Goal: Check status

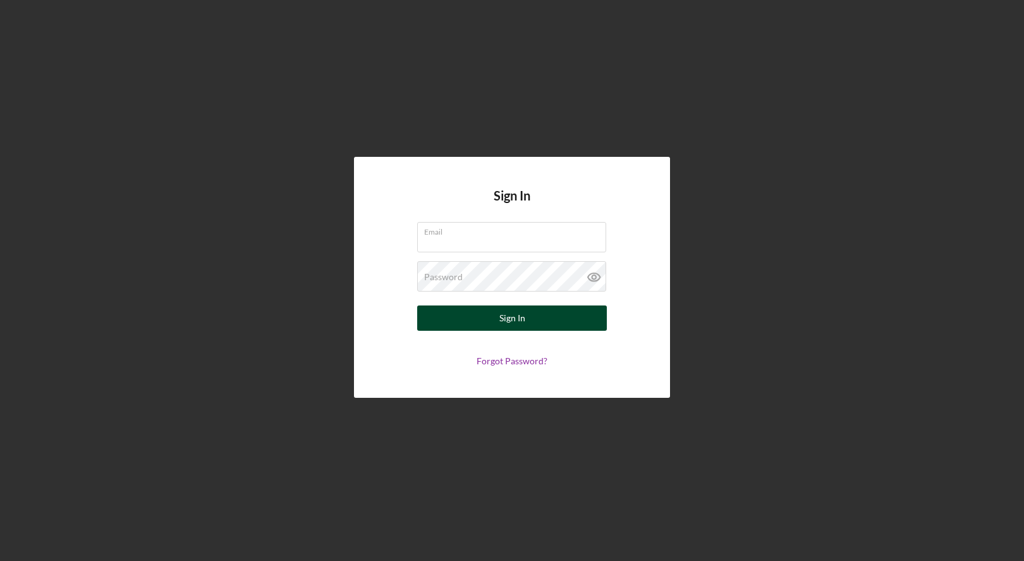
type input "[EMAIL_ADDRESS][DOMAIN_NAME]"
click at [454, 314] on button "Sign In" at bounding box center [512, 317] width 190 height 25
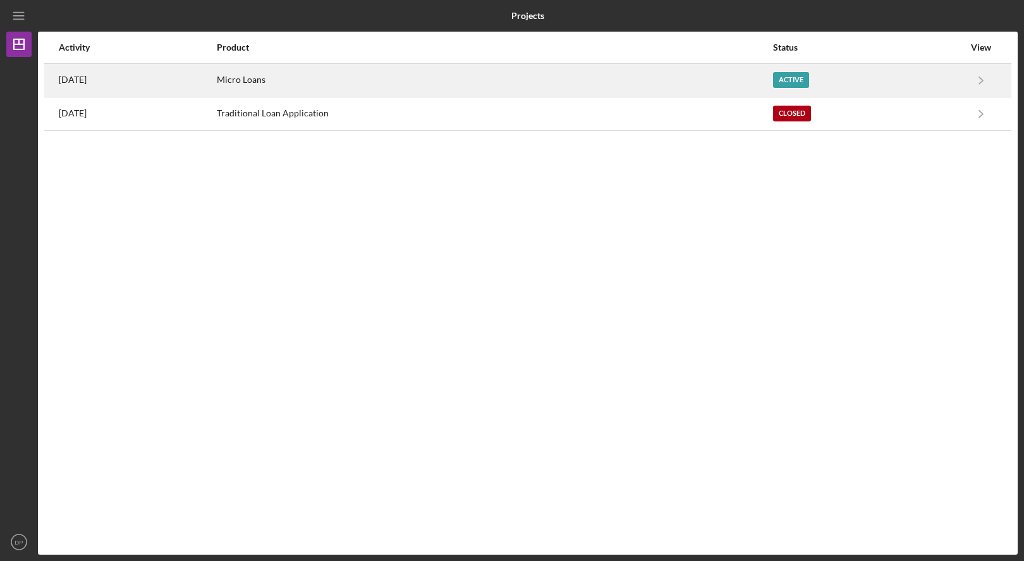
click at [461, 73] on div "Micro Loans" at bounding box center [494, 80] width 554 height 32
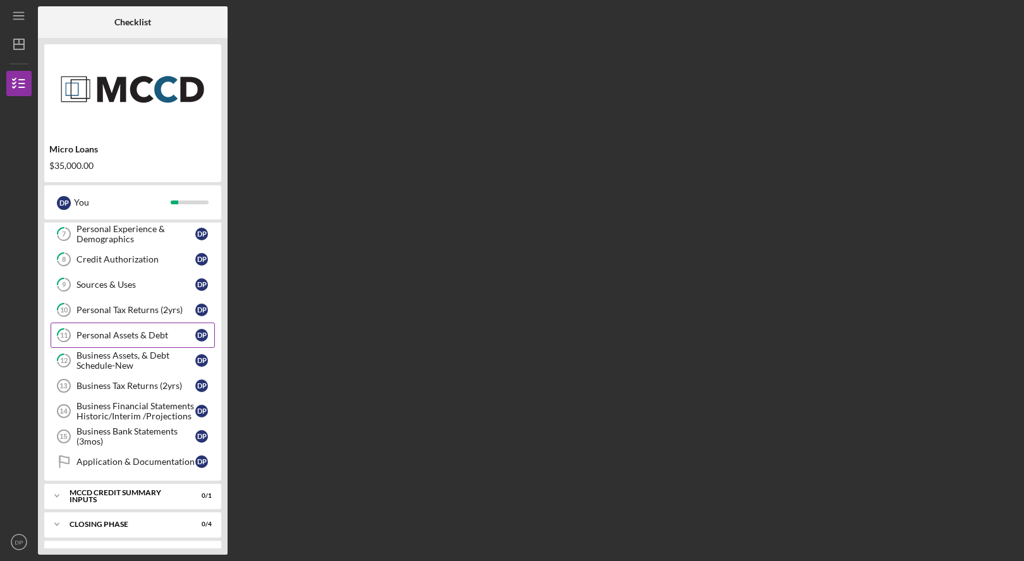
scroll to position [129, 0]
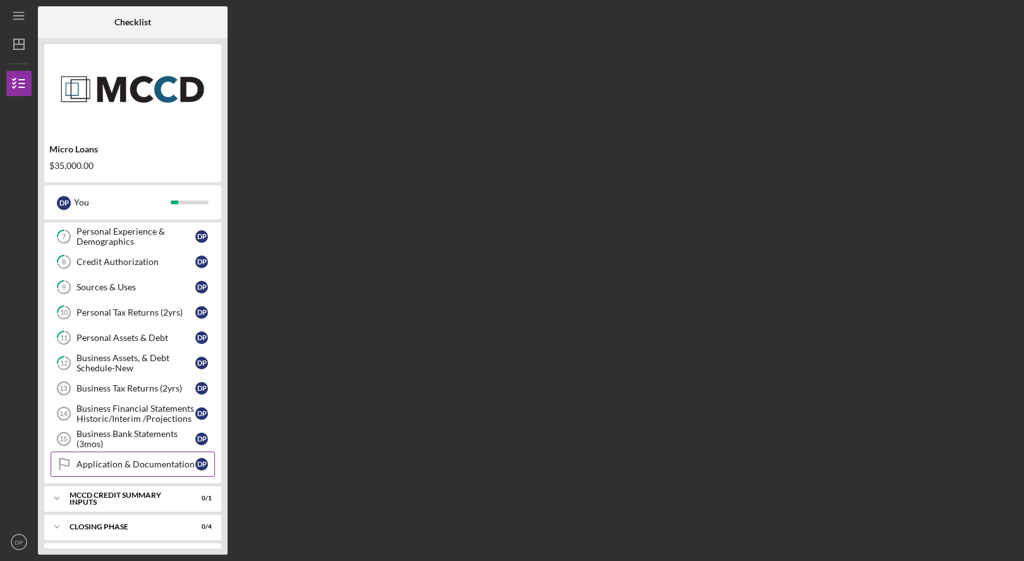
click at [169, 466] on div "Application & Documentation" at bounding box center [135, 464] width 119 height 10
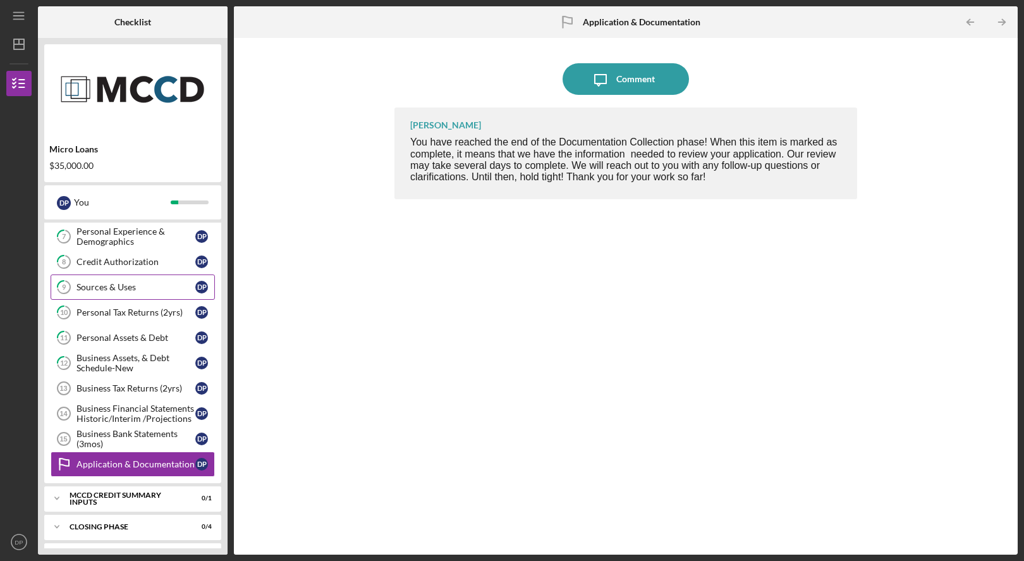
click at [152, 286] on div "Sources & Uses" at bounding box center [135, 287] width 119 height 10
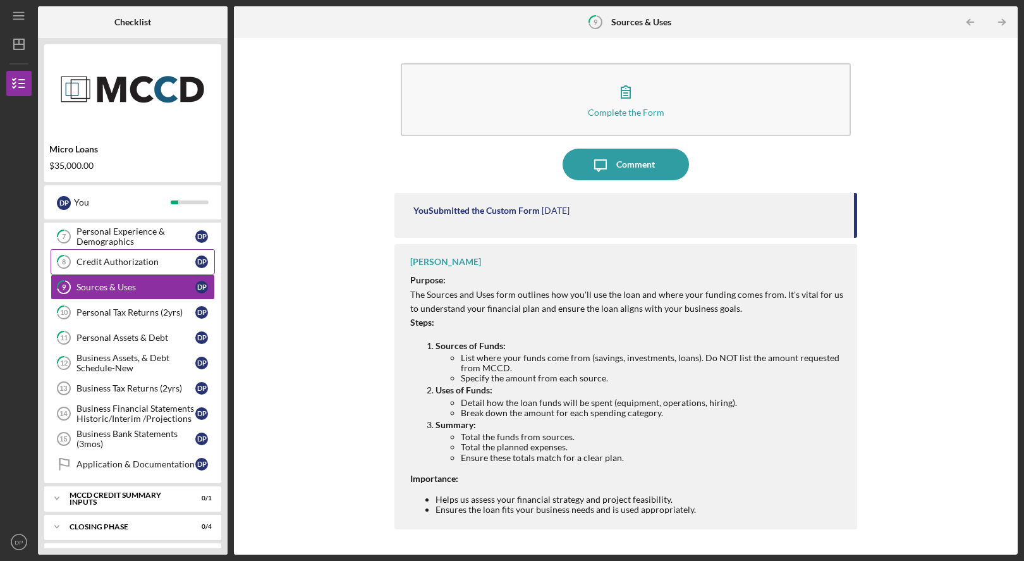
click at [155, 263] on div "Credit Authorization" at bounding box center [135, 262] width 119 height 10
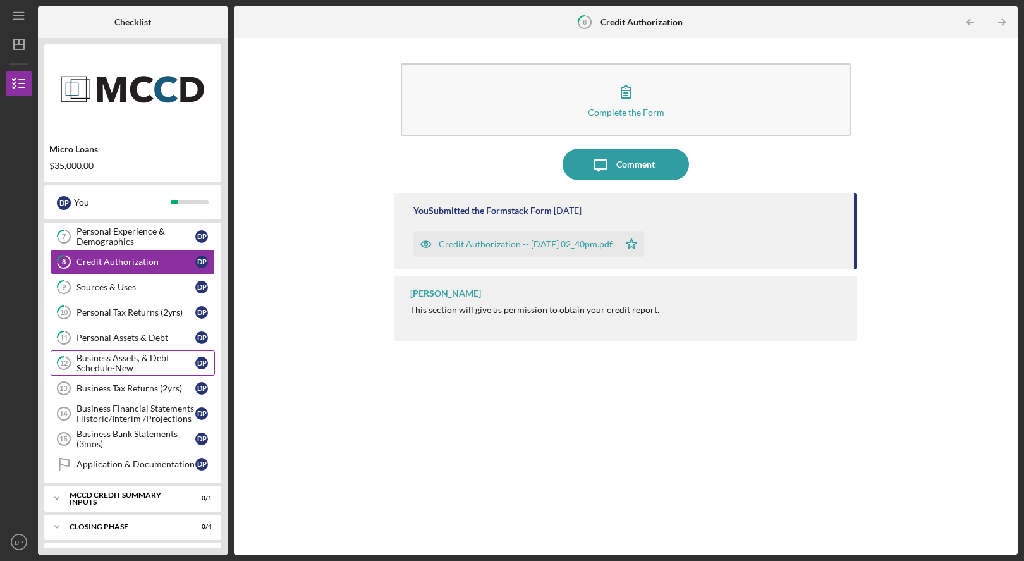
click at [120, 366] on div "Business Assets, & Debt Schedule-New" at bounding box center [135, 363] width 119 height 20
